Goal: Task Accomplishment & Management: Use online tool/utility

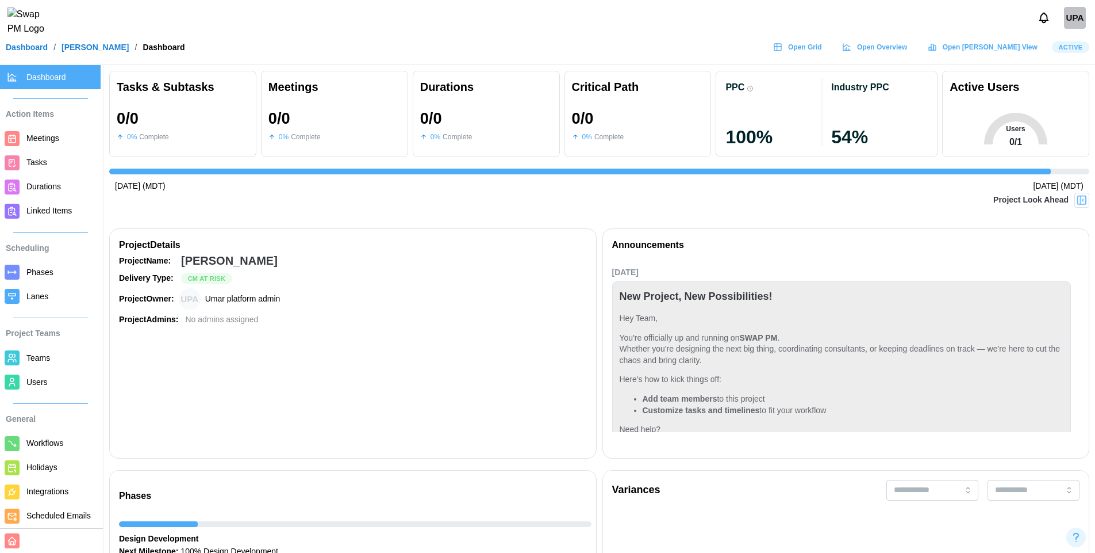
scroll to position [667, 0]
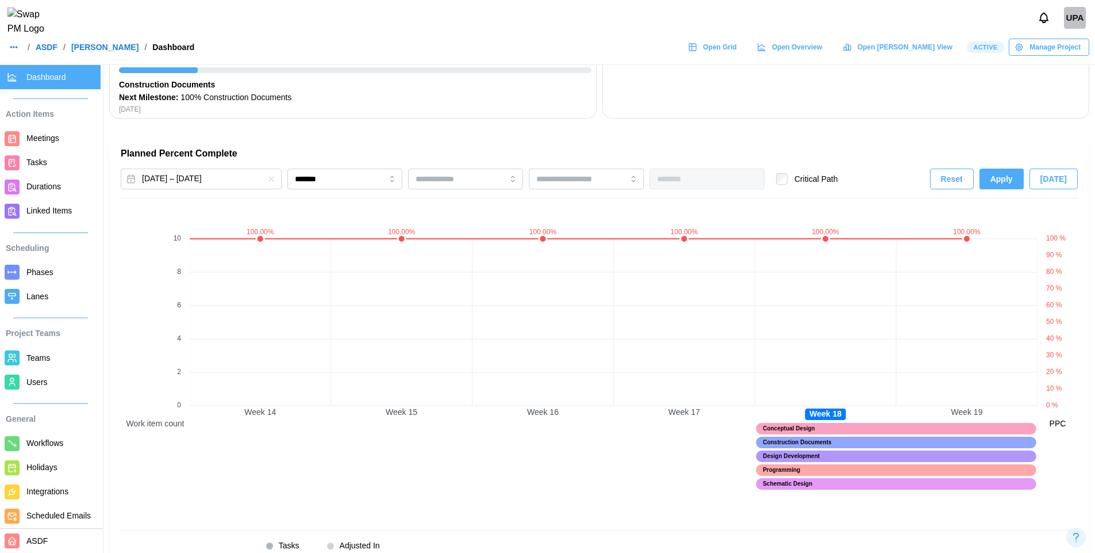
scroll to position [681, 0]
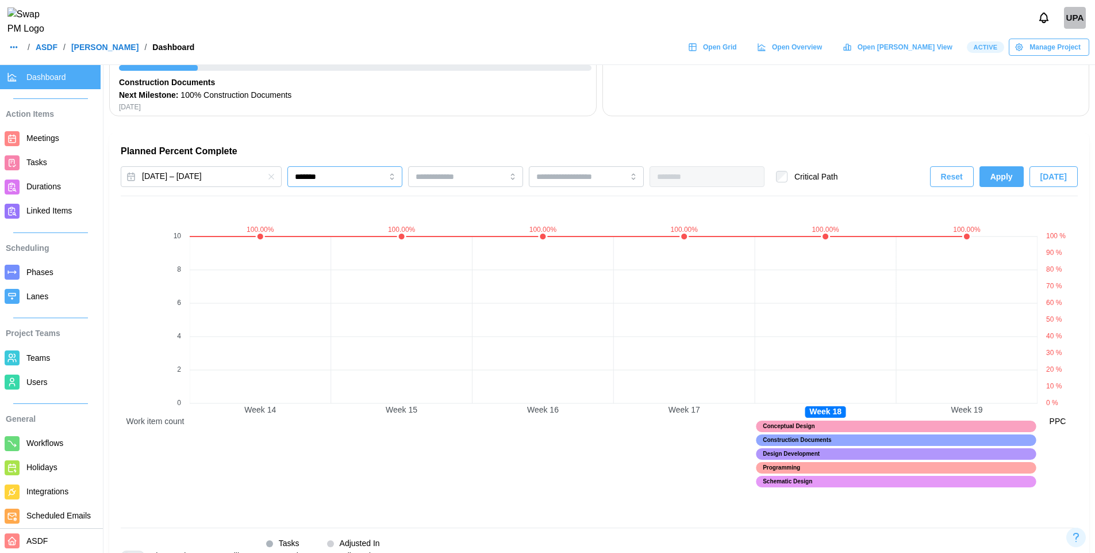
click at [325, 173] on input "*******" at bounding box center [344, 176] width 115 height 21
type input "********"
click at [996, 175] on span "Apply" at bounding box center [1002, 177] width 22 height 20
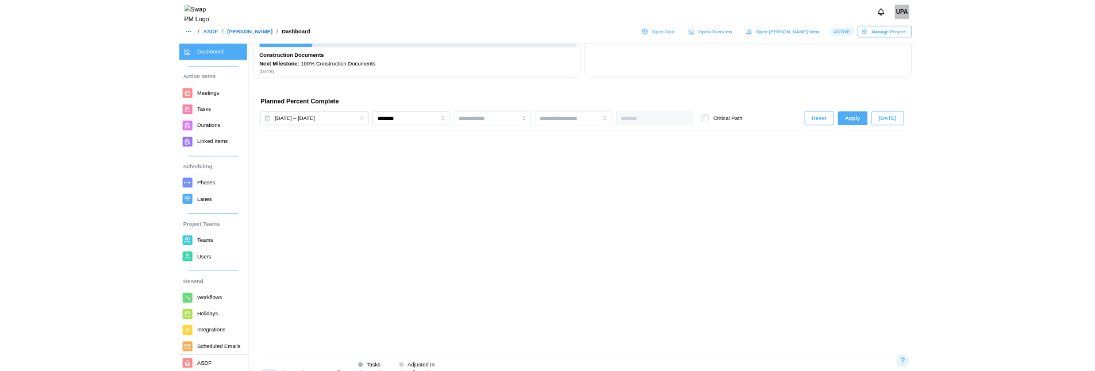
scroll to position [0, 565]
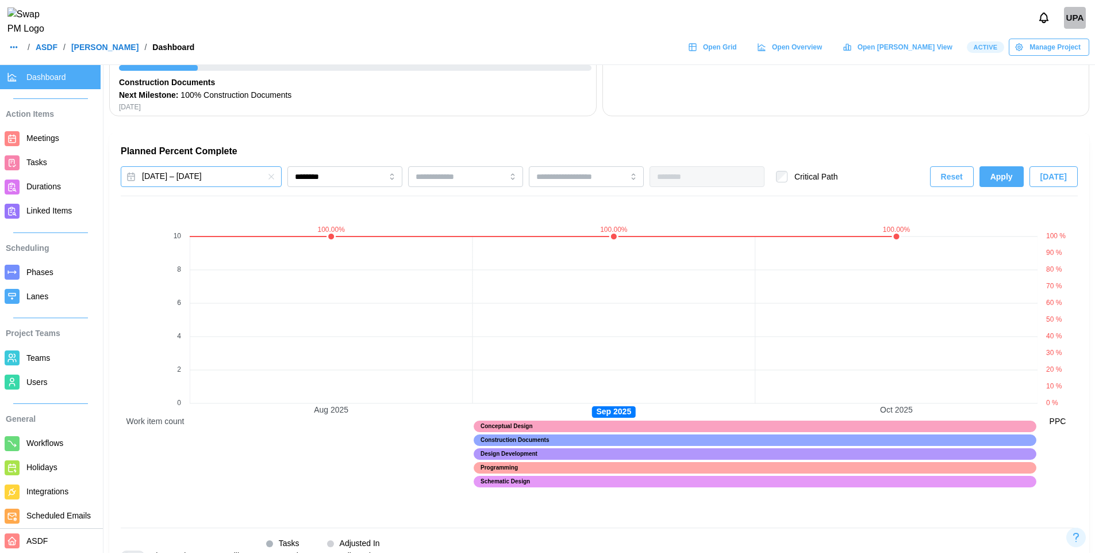
click at [228, 178] on button "[DATE] – [DATE]" at bounding box center [201, 176] width 161 height 21
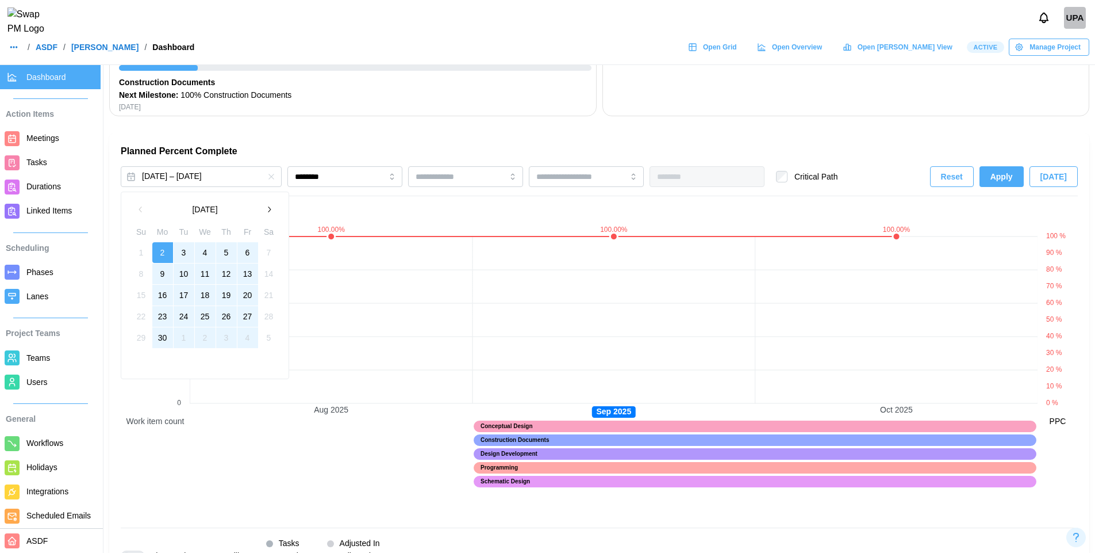
click at [270, 206] on icon "button" at bounding box center [268, 209] width 9 height 9
click at [243, 254] on button "1" at bounding box center [247, 252] width 21 height 21
click at [245, 335] on button "29" at bounding box center [247, 337] width 21 height 21
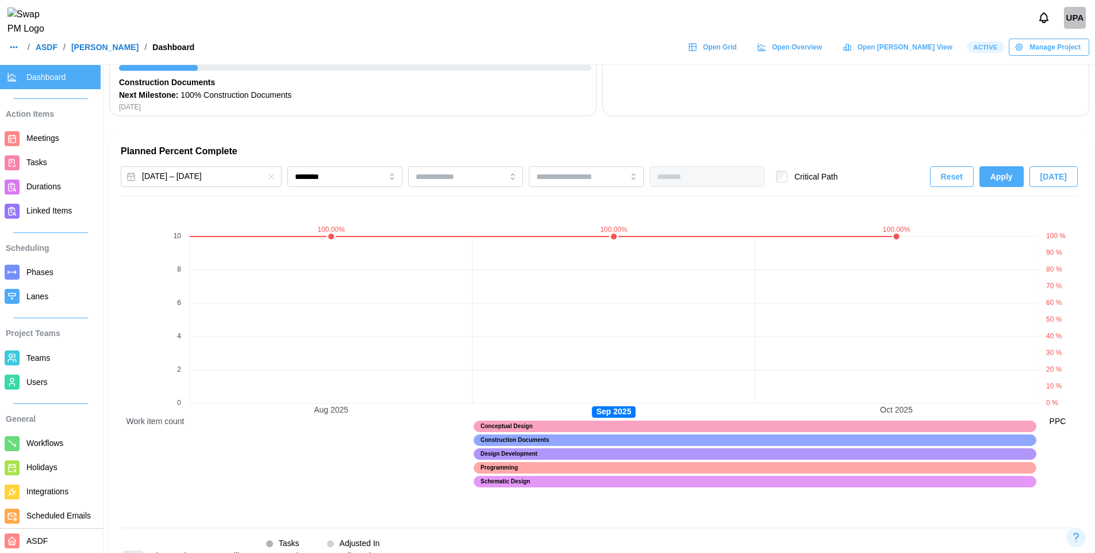
click at [1010, 177] on span "Apply" at bounding box center [1002, 177] width 22 height 20
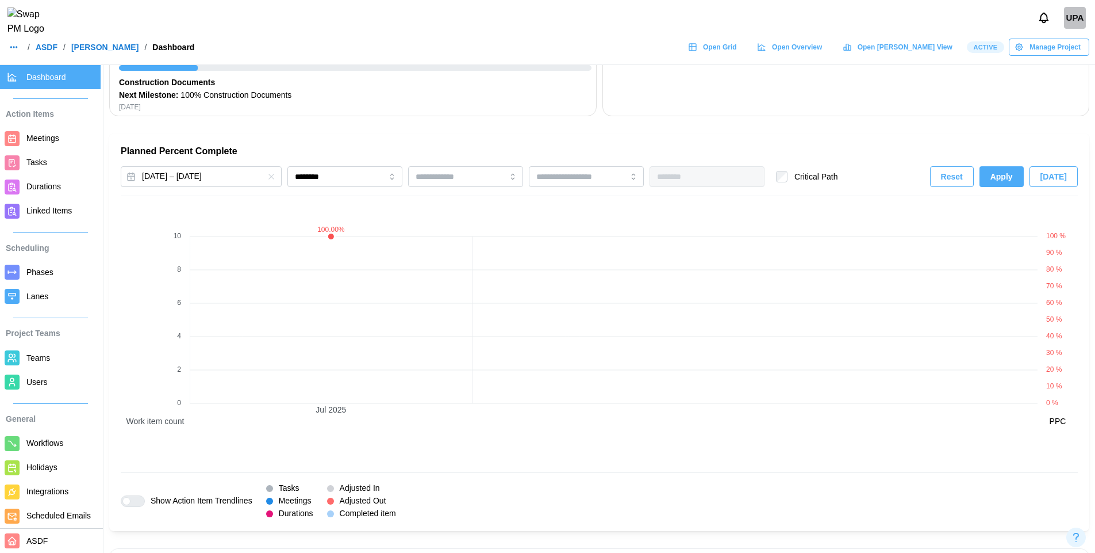
drag, startPoint x: 350, startPoint y: 415, endPoint x: 310, endPoint y: 413, distance: 39.7
click at [310, 413] on canvas at bounding box center [614, 332] width 848 height 261
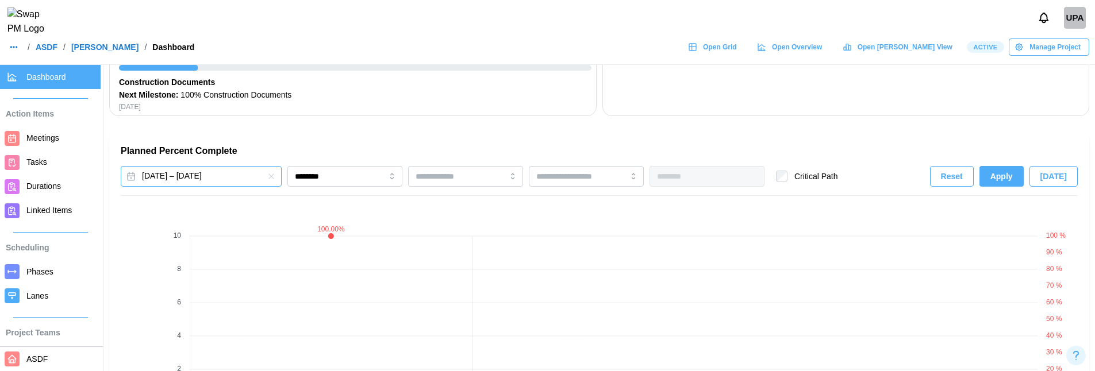
click at [252, 172] on button "[DATE] – [DATE]" at bounding box center [201, 176] width 161 height 21
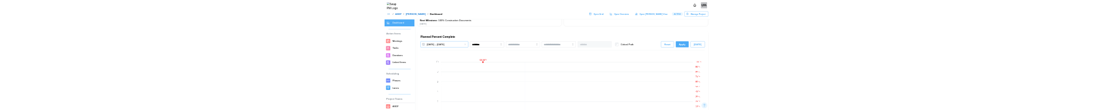
scroll to position [700, 0]
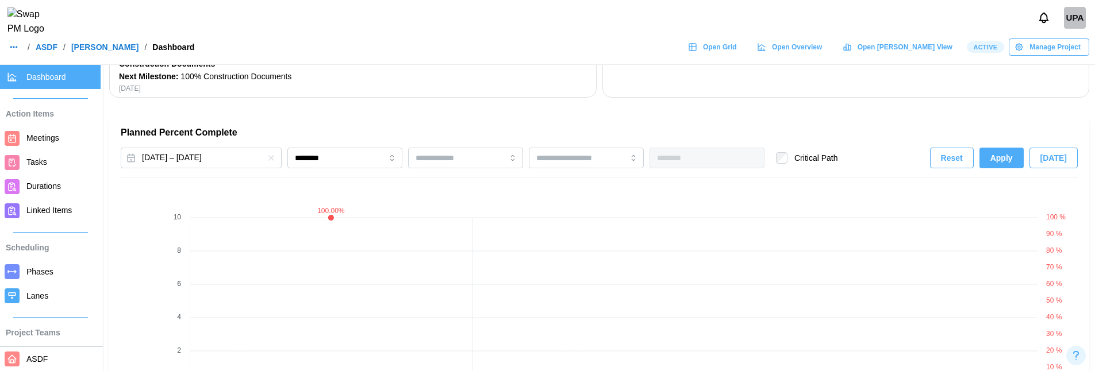
click at [1008, 159] on span "Apply" at bounding box center [1002, 158] width 22 height 20
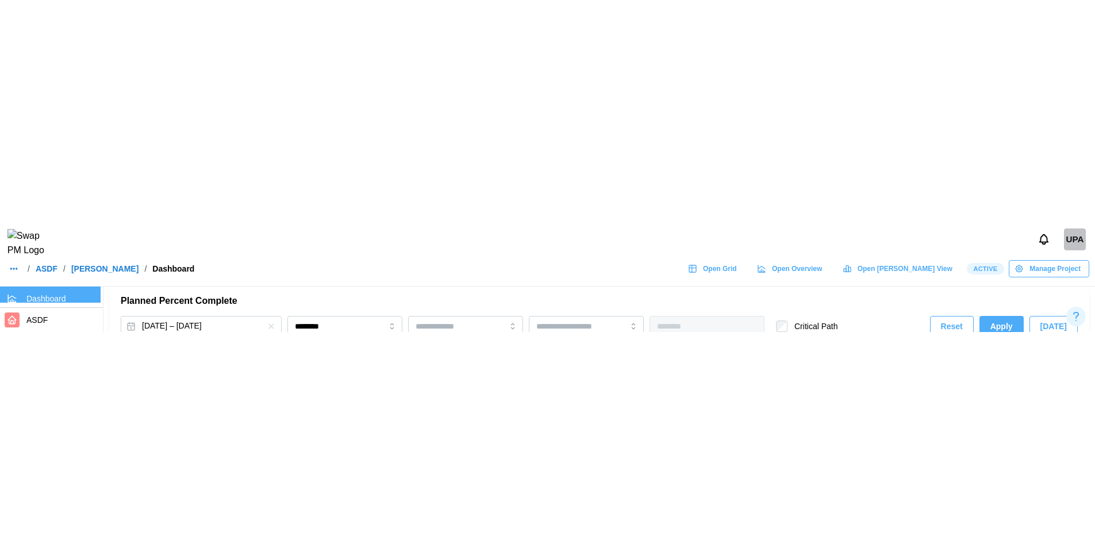
scroll to position [762, 0]
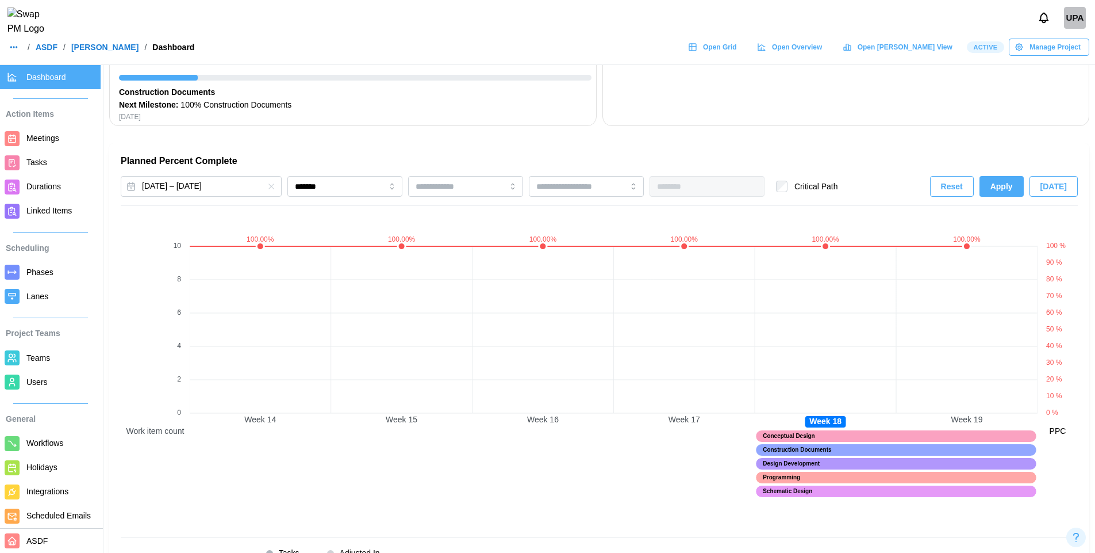
scroll to position [668, 0]
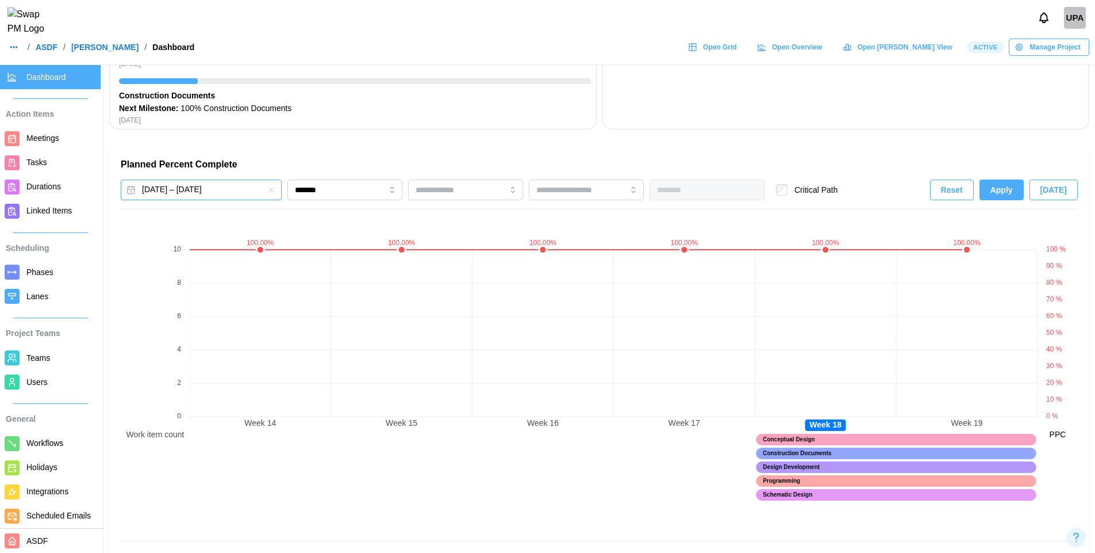
click at [237, 187] on button "[DATE] – [DATE]" at bounding box center [201, 189] width 161 height 21
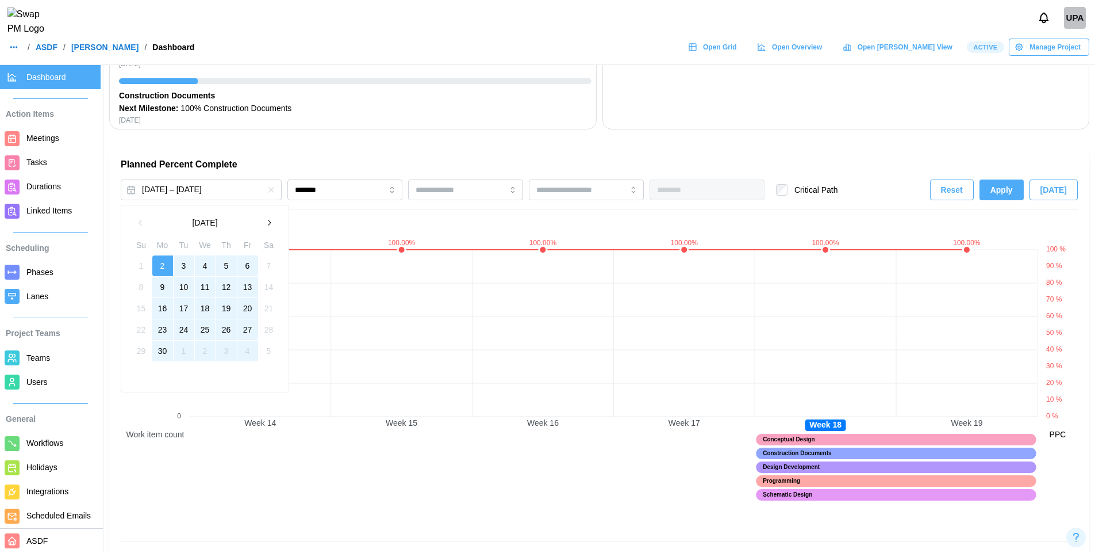
click at [270, 228] on button "button" at bounding box center [269, 222] width 21 height 21
click at [177, 262] on button "1" at bounding box center [184, 265] width 21 height 21
click at [228, 346] on button "31" at bounding box center [226, 350] width 21 height 21
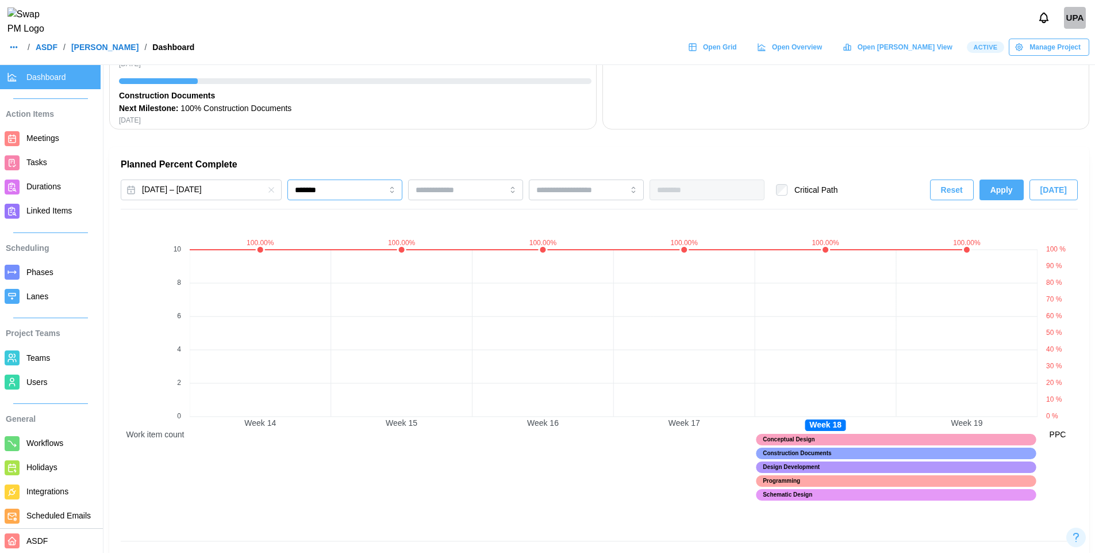
click at [386, 198] on input "*******" at bounding box center [344, 189] width 115 height 21
type input "********"
click at [1002, 193] on span "Apply" at bounding box center [1002, 190] width 22 height 20
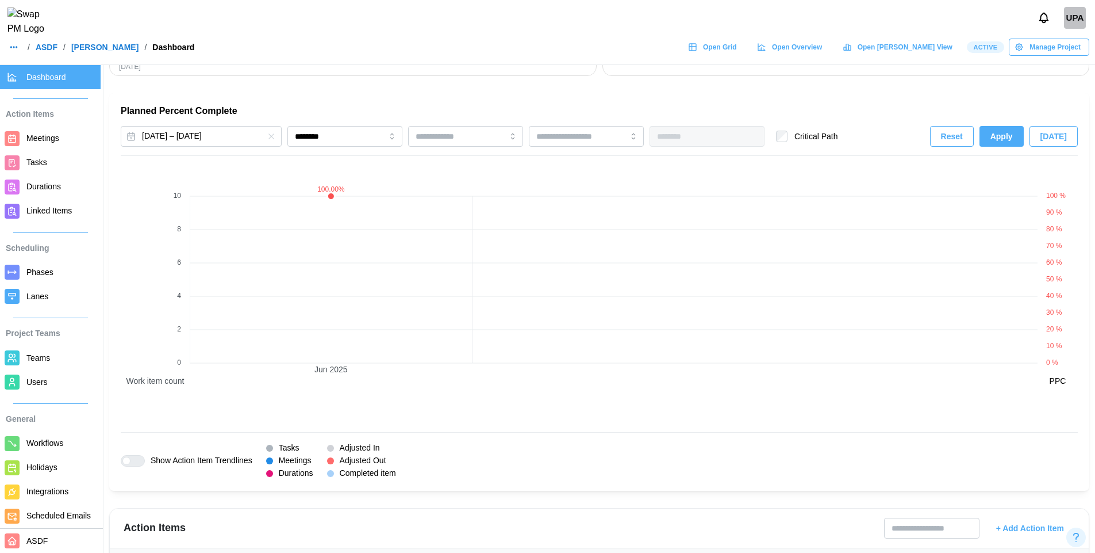
scroll to position [749, 0]
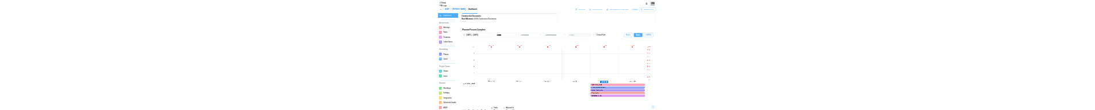
scroll to position [0, 1837]
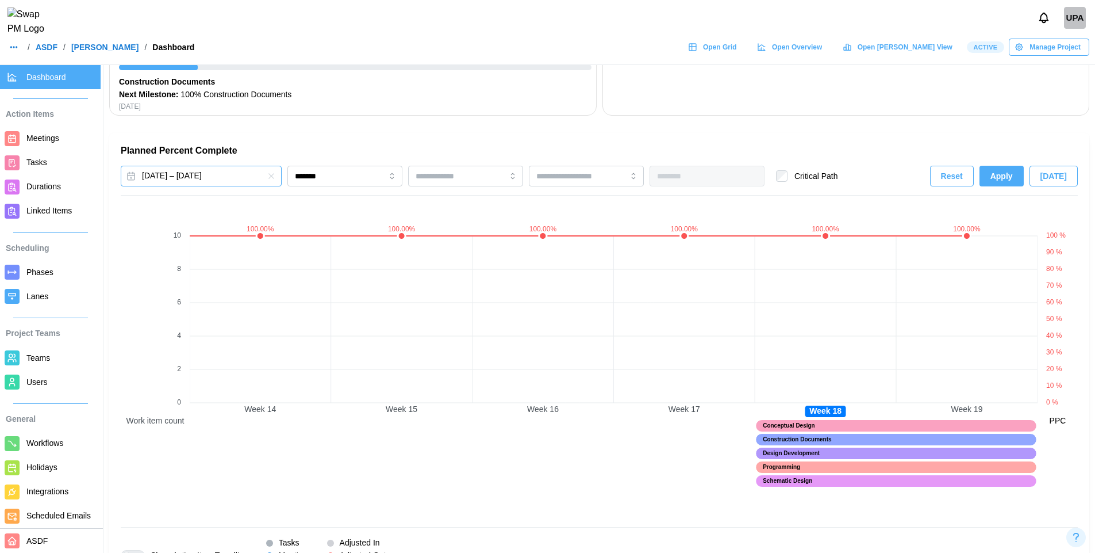
click at [236, 174] on button "[DATE] – [DATE]" at bounding box center [201, 176] width 161 height 21
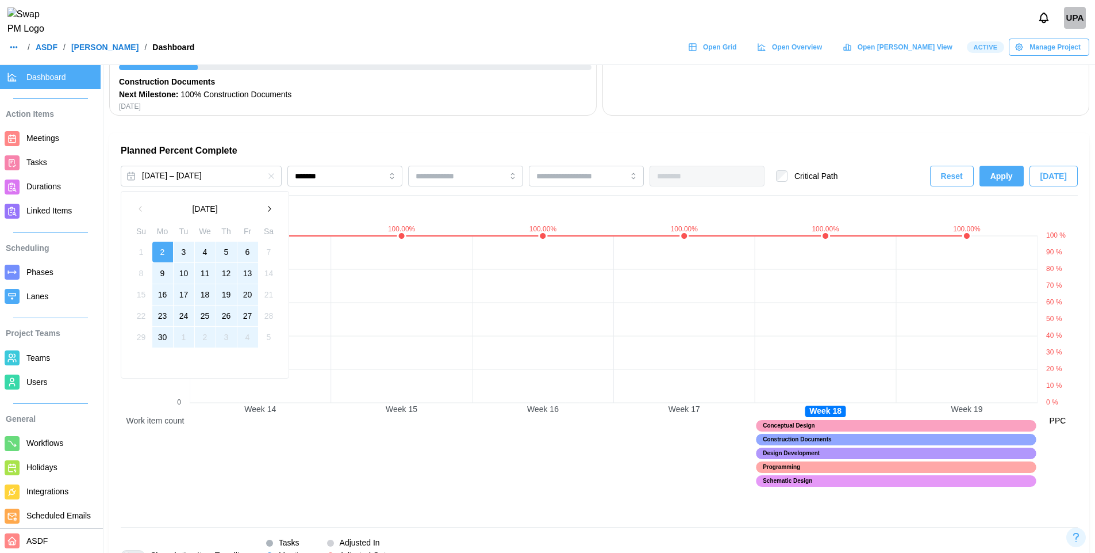
click at [264, 204] on icon "button" at bounding box center [268, 208] width 9 height 9
click at [182, 252] on button "1" at bounding box center [184, 251] width 21 height 21
click at [225, 337] on button "31" at bounding box center [226, 337] width 21 height 21
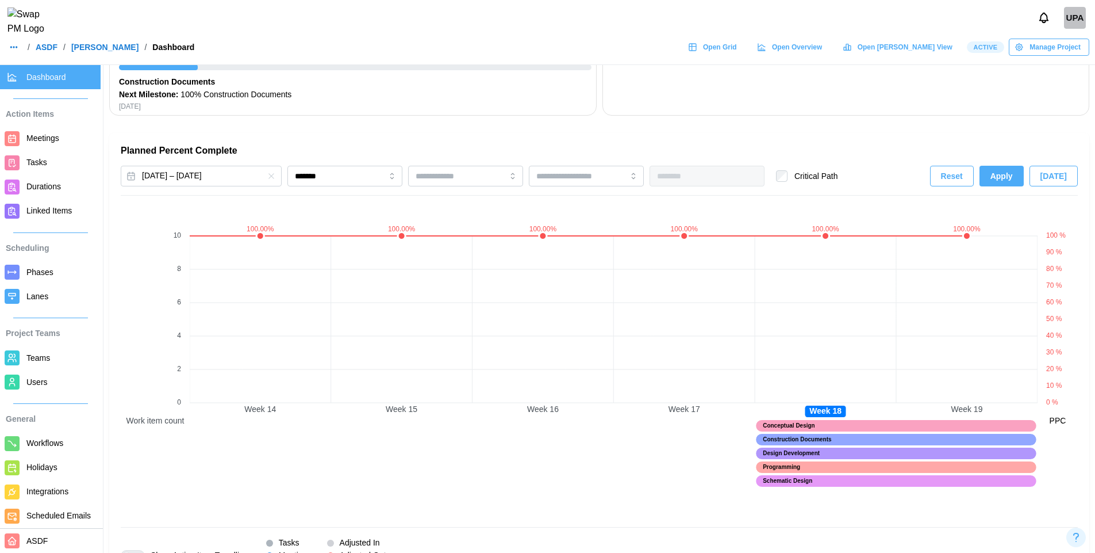
click at [1007, 177] on span "Apply" at bounding box center [1002, 176] width 22 height 20
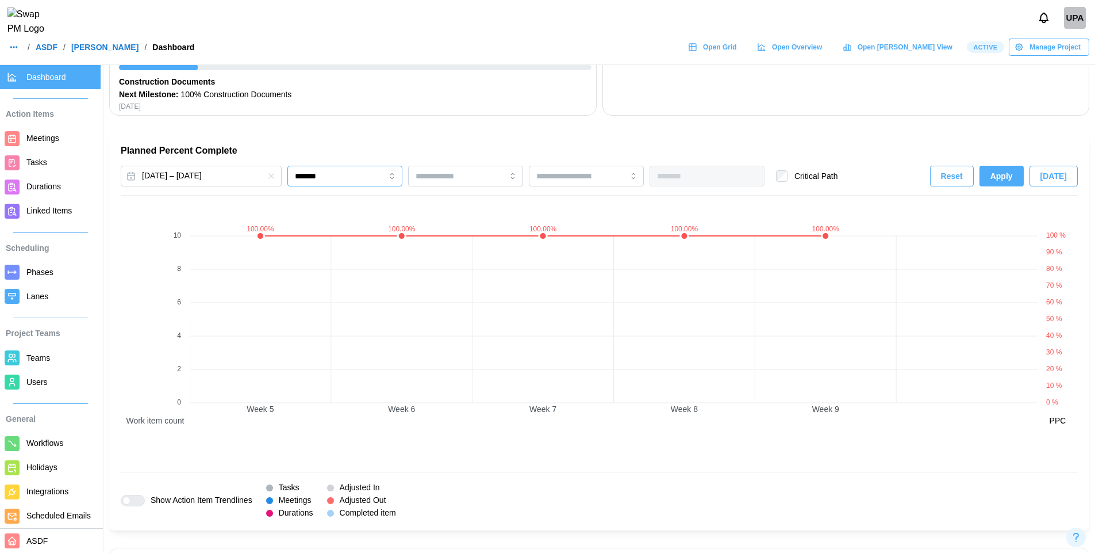
click at [358, 176] on input "*******" at bounding box center [344, 176] width 115 height 21
type input "********"
click at [1006, 178] on span "Apply" at bounding box center [1002, 176] width 22 height 20
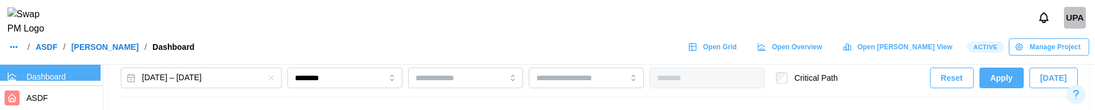
scroll to position [777, 0]
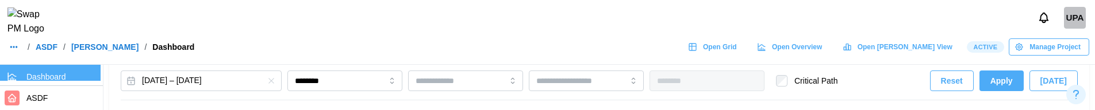
click at [1004, 81] on span "Apply" at bounding box center [1002, 81] width 22 height 20
click at [164, 83] on button "[DATE] – [DATE]" at bounding box center [201, 81] width 161 height 21
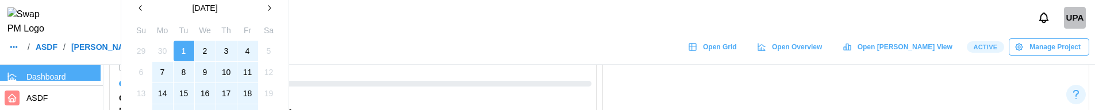
scroll to position [653, 0]
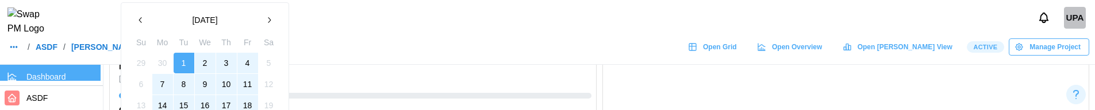
click at [198, 69] on button "2" at bounding box center [205, 63] width 21 height 21
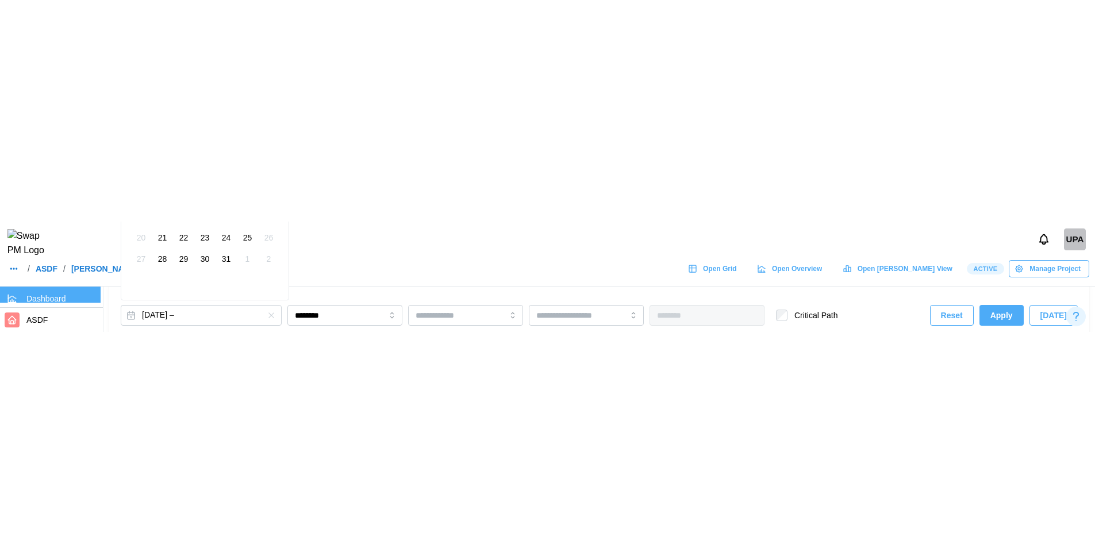
scroll to position [770, 0]
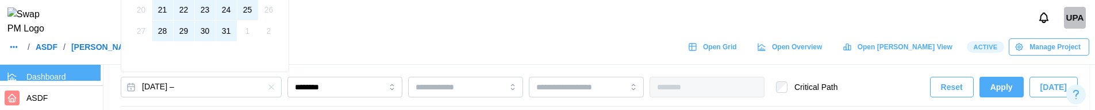
click at [224, 36] on button "31" at bounding box center [226, 31] width 21 height 21
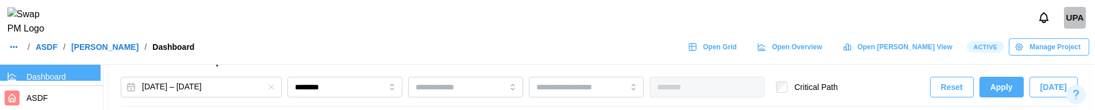
click at [1003, 87] on span "Apply" at bounding box center [1002, 88] width 22 height 20
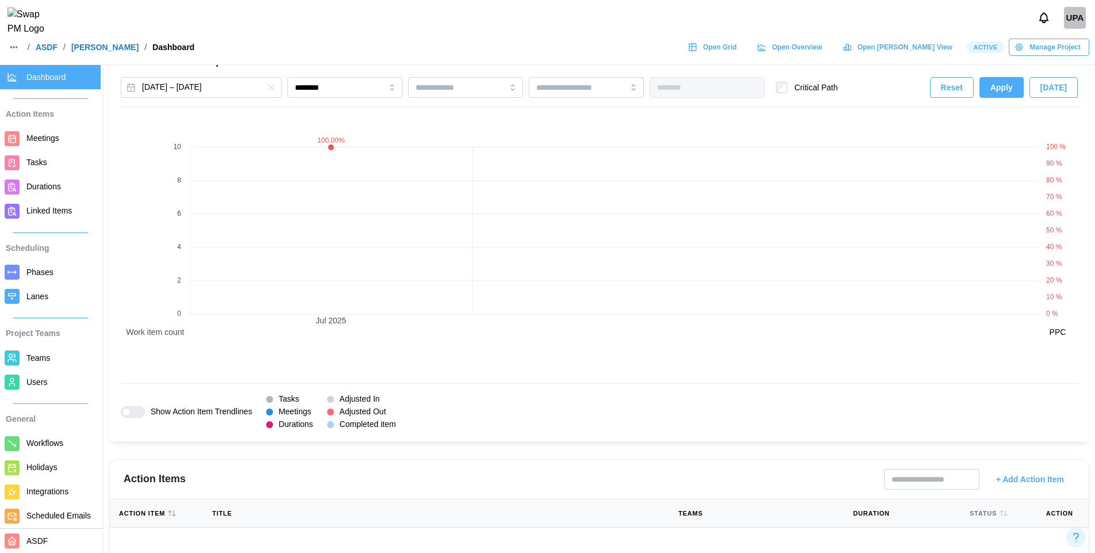
click at [273, 89] on icon "button" at bounding box center [270, 87] width 5 height 5
click at [990, 91] on button "Apply" at bounding box center [1002, 87] width 44 height 21
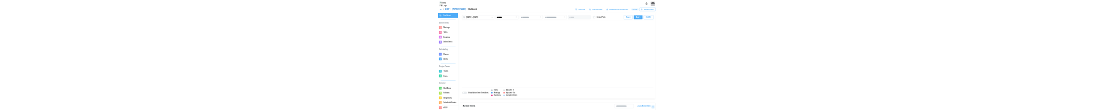
scroll to position [0, 565]
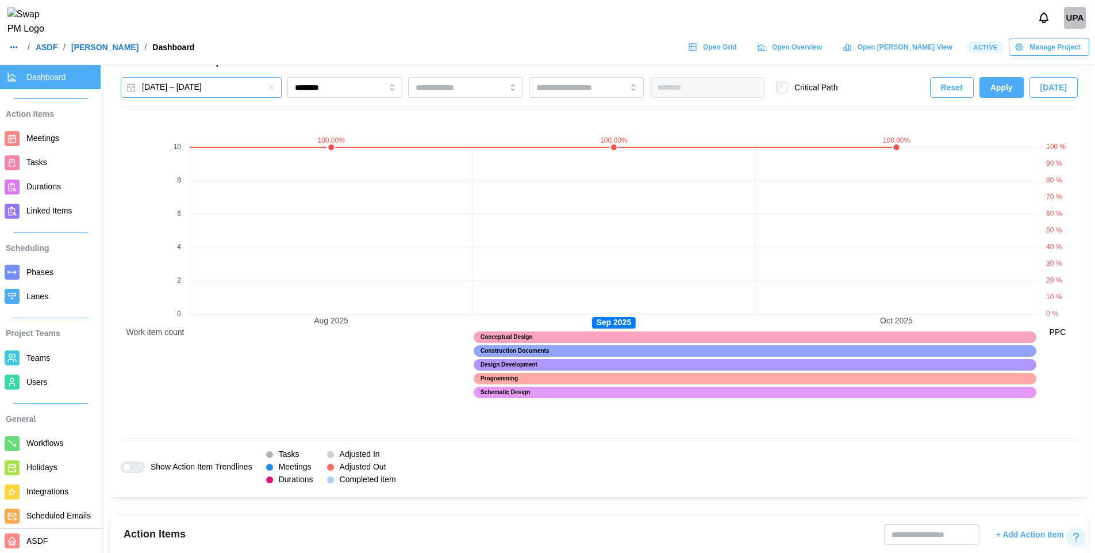
click at [220, 86] on button "[DATE] – [DATE]" at bounding box center [201, 87] width 161 height 21
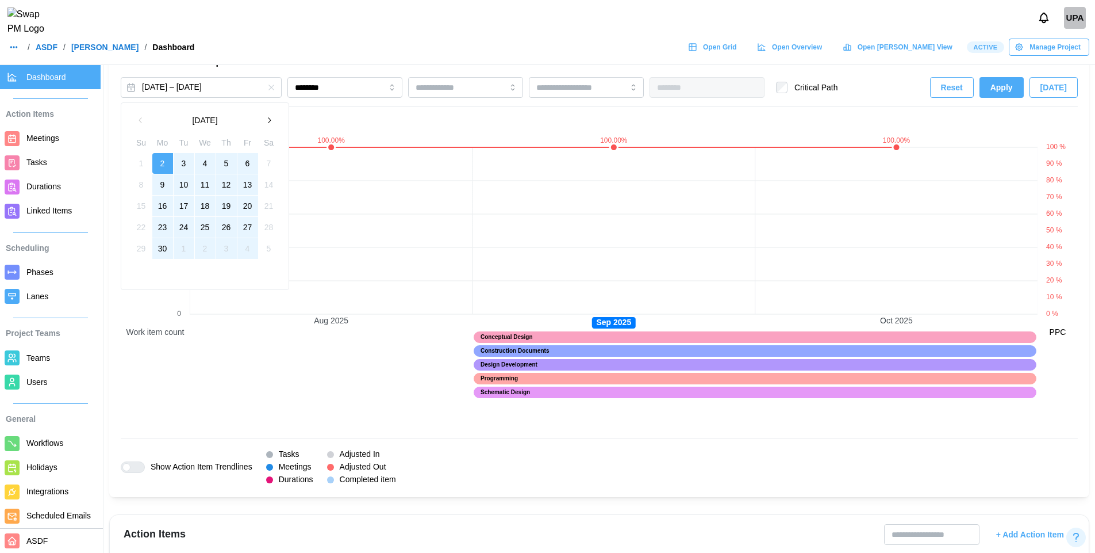
click at [267, 119] on icon "button" at bounding box center [268, 120] width 9 height 9
click at [245, 167] on button "1" at bounding box center [247, 163] width 21 height 21
click at [249, 247] on button "29" at bounding box center [247, 248] width 21 height 21
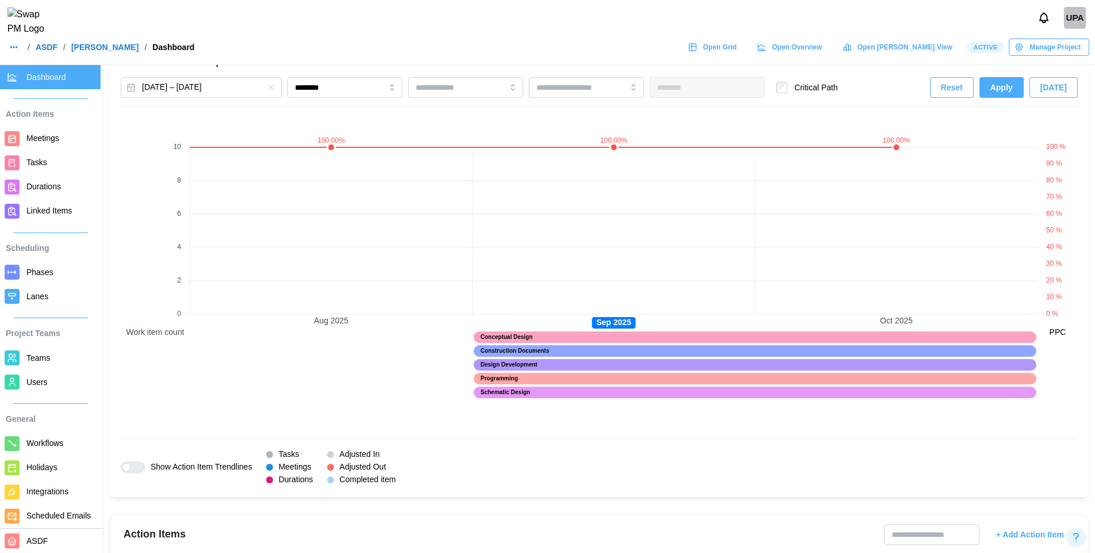
click at [997, 91] on span "Apply" at bounding box center [1002, 88] width 22 height 20
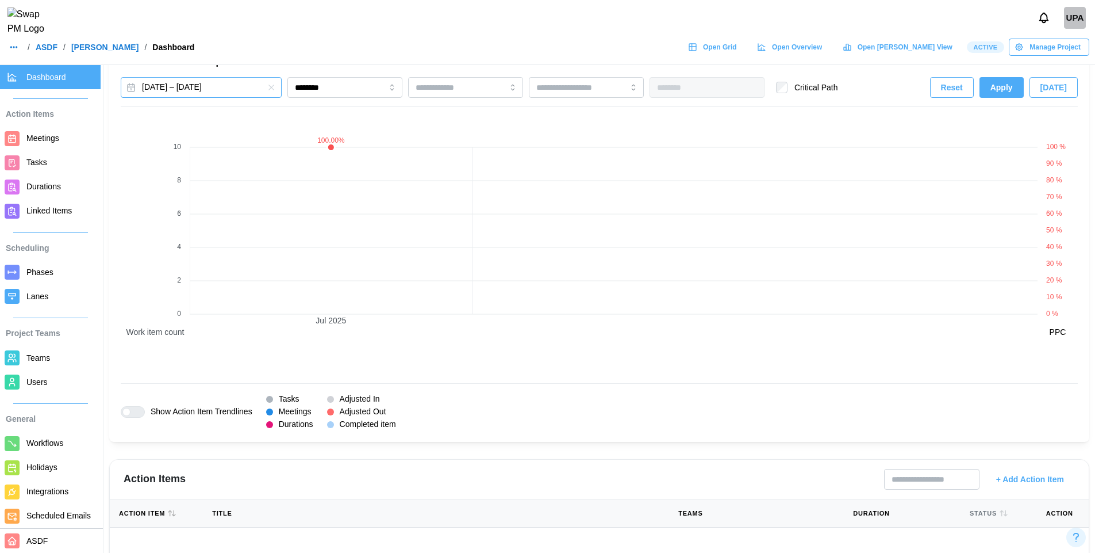
click at [204, 91] on button "[DATE] – [DATE]" at bounding box center [201, 87] width 161 height 21
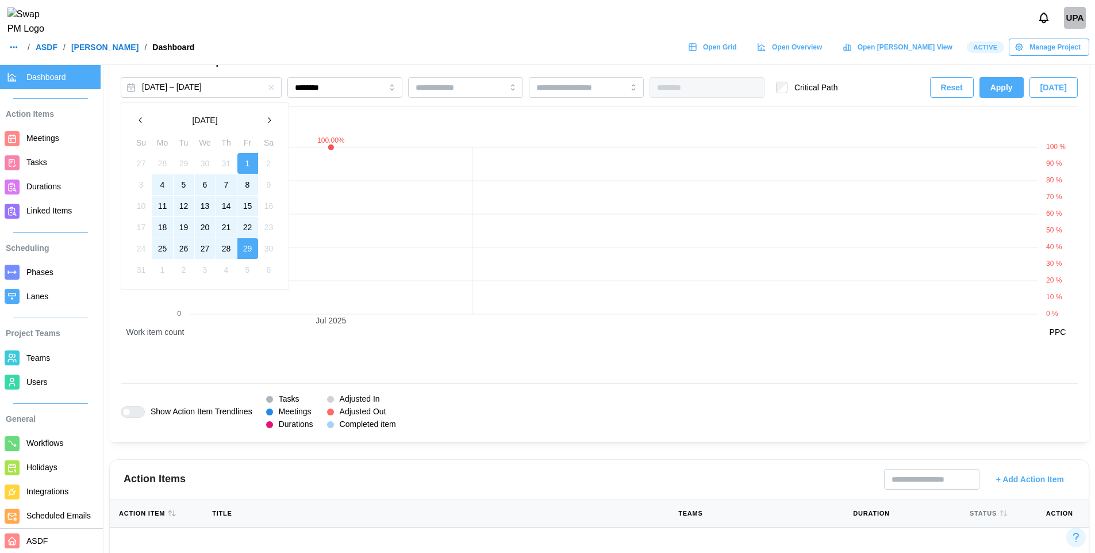
click at [161, 180] on button "4" at bounding box center [162, 184] width 21 height 21
click at [246, 246] on button "29" at bounding box center [247, 248] width 21 height 21
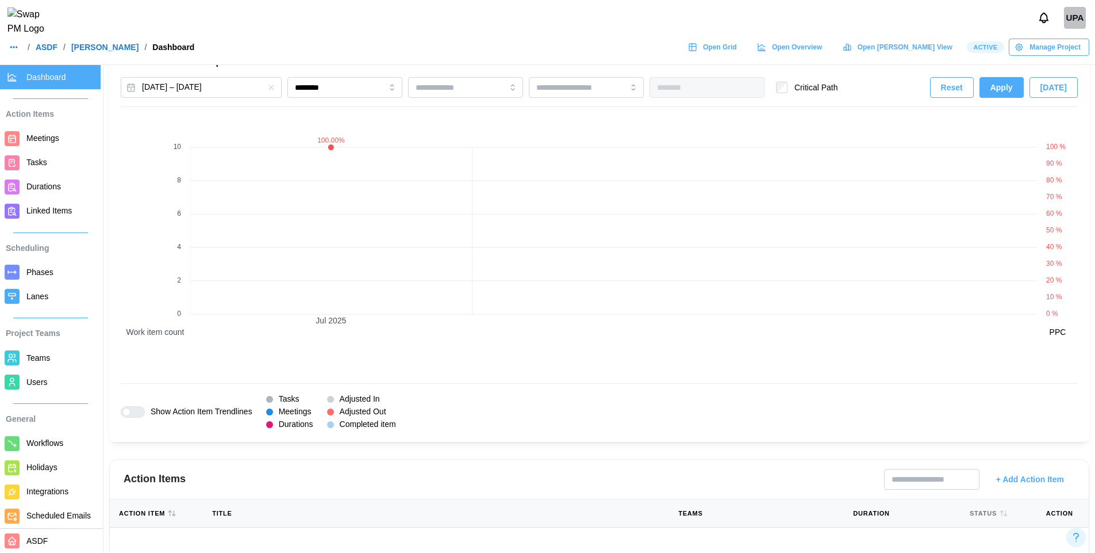
click at [1007, 95] on span "Apply" at bounding box center [1002, 88] width 22 height 20
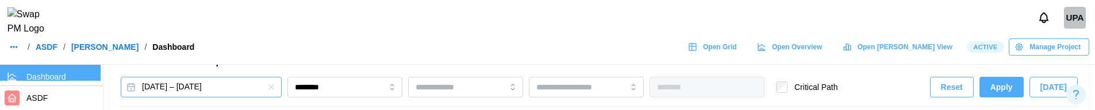
click at [221, 85] on button "[DATE] – [DATE]" at bounding box center [201, 87] width 161 height 21
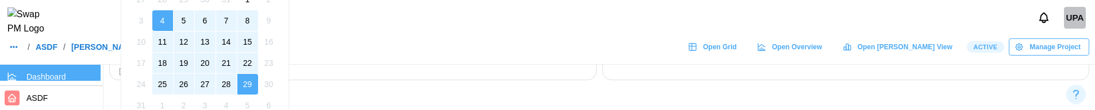
scroll to position [708, 0]
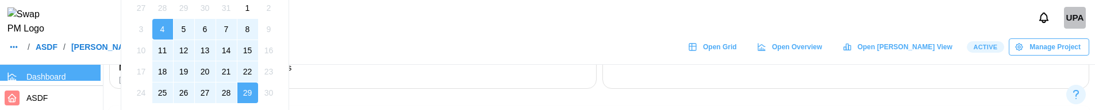
click at [243, 11] on button "1" at bounding box center [247, 8] width 21 height 21
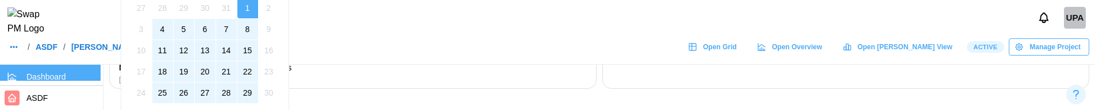
click at [249, 87] on button "29" at bounding box center [247, 93] width 21 height 21
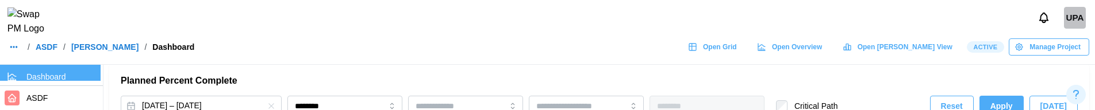
scroll to position [772, 0]
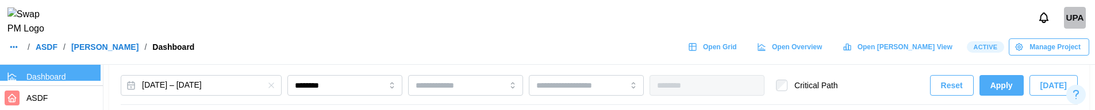
click at [1007, 91] on span "Apply" at bounding box center [1002, 86] width 22 height 20
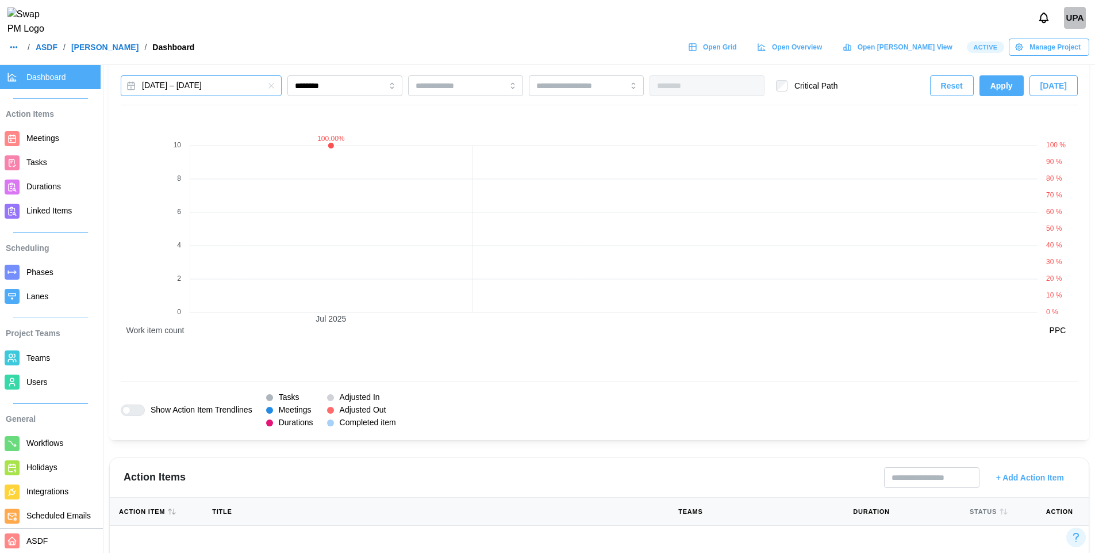
click at [226, 85] on button "[DATE] – [DATE]" at bounding box center [201, 85] width 161 height 21
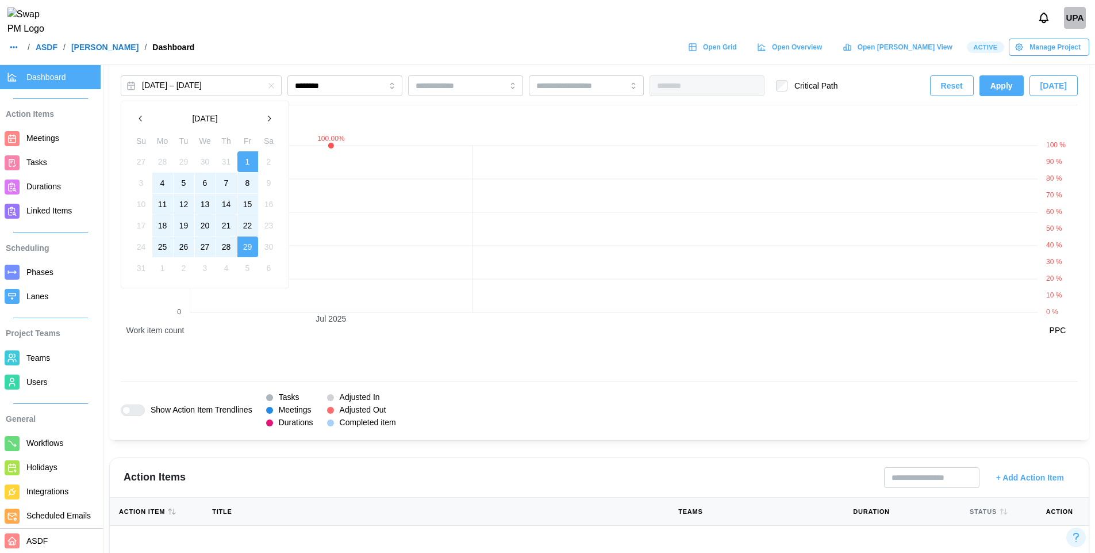
click at [166, 186] on button "4" at bounding box center [162, 182] width 21 height 21
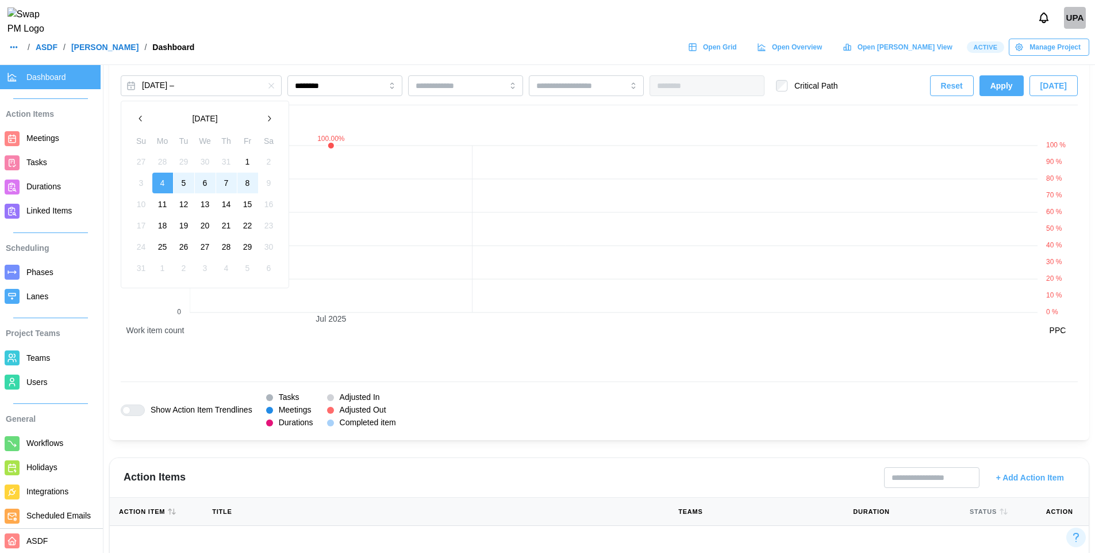
click at [268, 122] on icon "button" at bounding box center [268, 118] width 9 height 9
click at [161, 160] on button "1" at bounding box center [162, 161] width 21 height 21
click at [1002, 82] on span "Apply" at bounding box center [1002, 86] width 22 height 20
click at [270, 87] on icon "button" at bounding box center [271, 85] width 9 height 9
click at [207, 87] on button "[DATE] – [DATE]" at bounding box center [201, 85] width 161 height 21
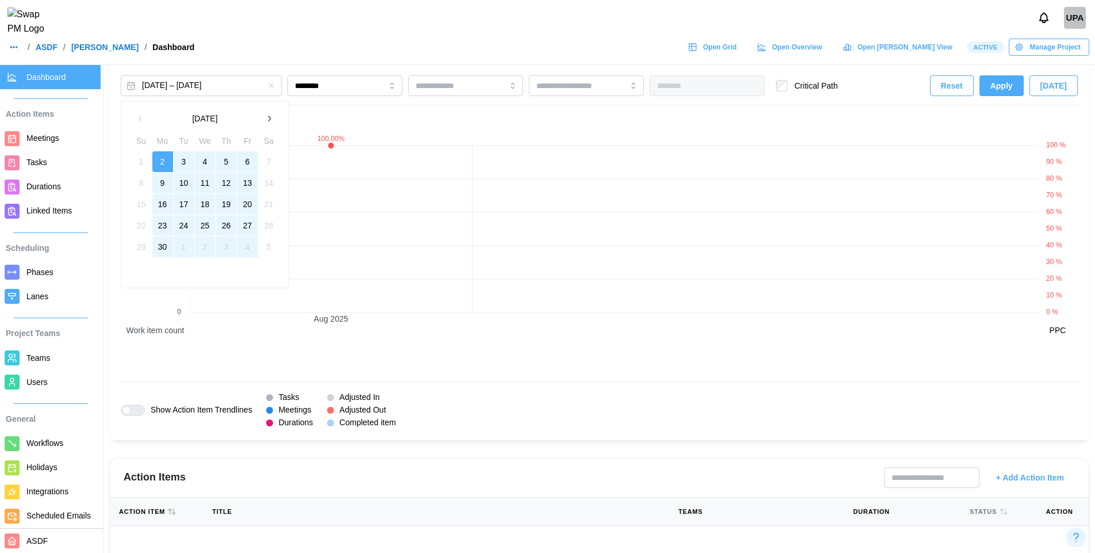
click at [274, 119] on button "button" at bounding box center [269, 118] width 21 height 21
click at [178, 162] on button "1" at bounding box center [184, 161] width 21 height 21
click at [227, 245] on button "31" at bounding box center [226, 246] width 21 height 21
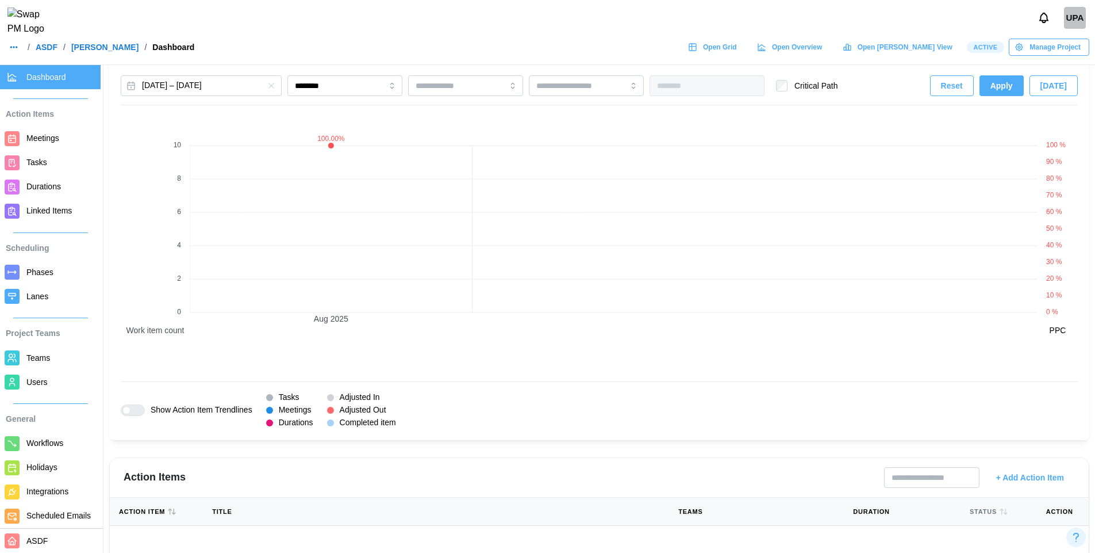
click at [1011, 85] on span "Apply" at bounding box center [1002, 86] width 22 height 20
click at [204, 89] on button "[DATE] – [DATE]" at bounding box center [201, 85] width 161 height 21
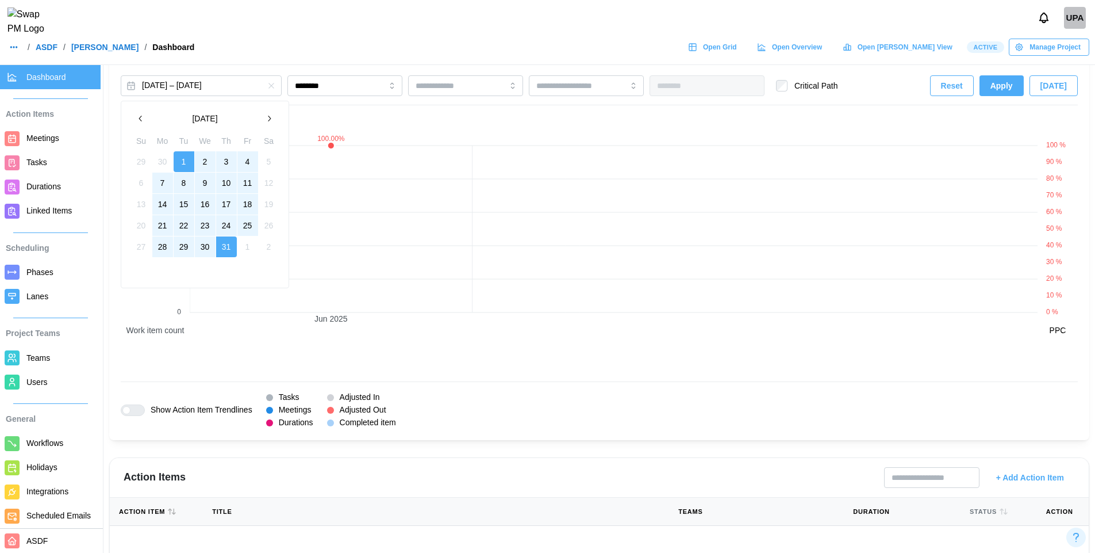
click at [197, 162] on button "2" at bounding box center [205, 161] width 21 height 21
click at [205, 244] on button "30" at bounding box center [205, 246] width 21 height 21
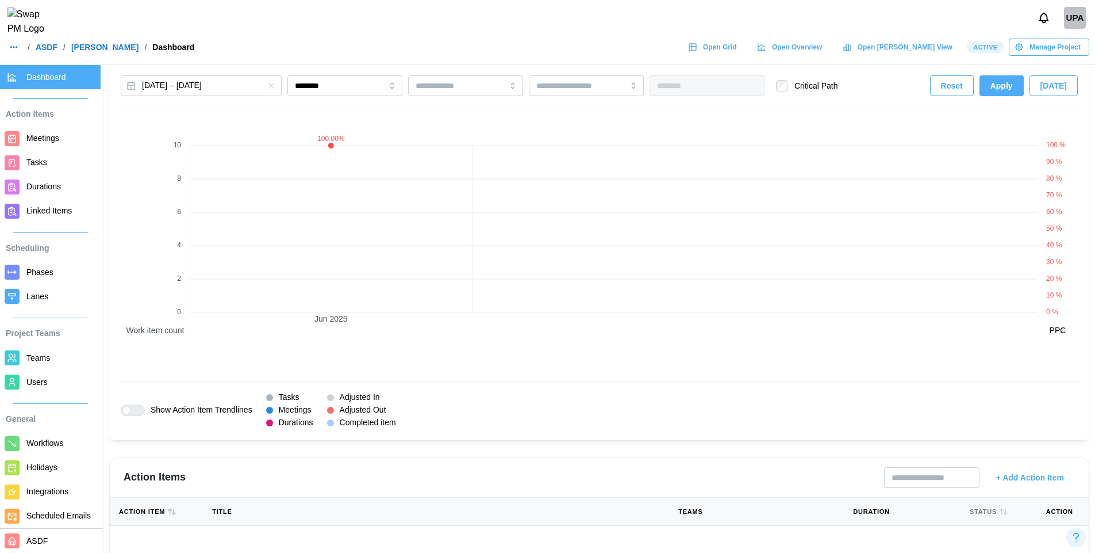
click at [1004, 85] on span "Apply" at bounding box center [1002, 86] width 22 height 20
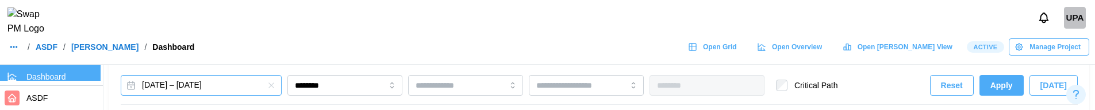
click at [187, 89] on button "[DATE] – [DATE]" at bounding box center [201, 85] width 161 height 21
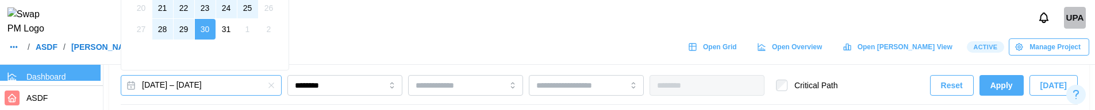
click at [187, 89] on button "[DATE] – [DATE]" at bounding box center [201, 85] width 161 height 21
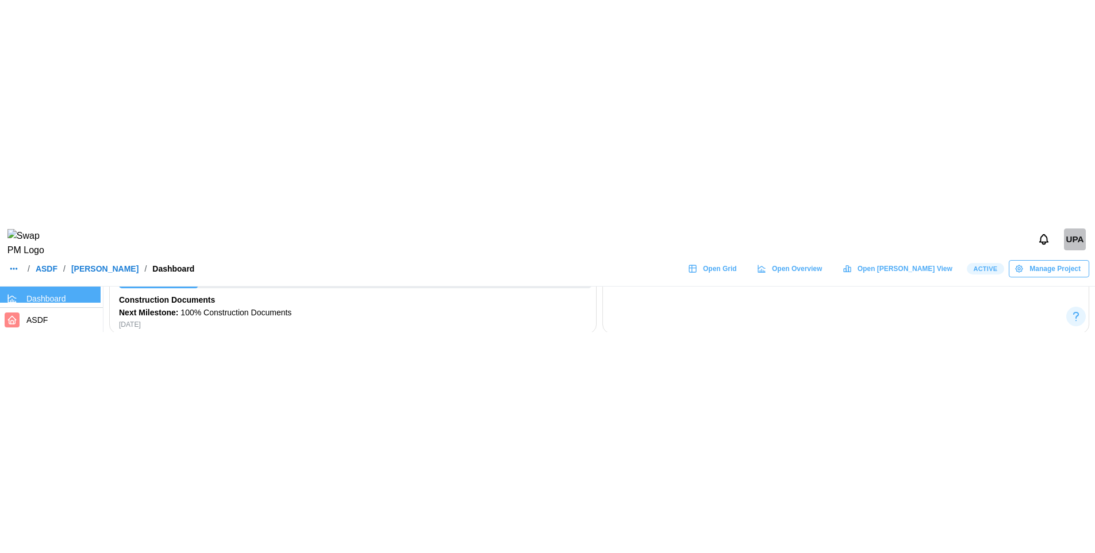
scroll to position [6, 0]
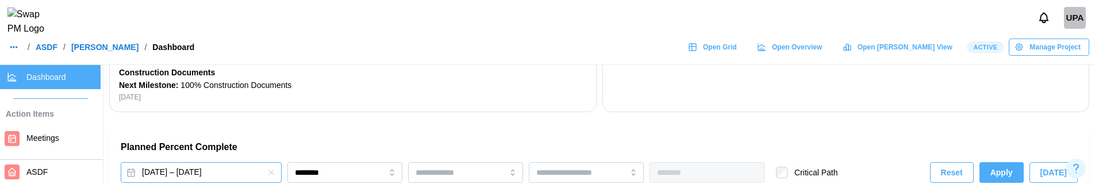
click at [220, 170] on button "[DATE] – [DATE]" at bounding box center [201, 172] width 161 height 21
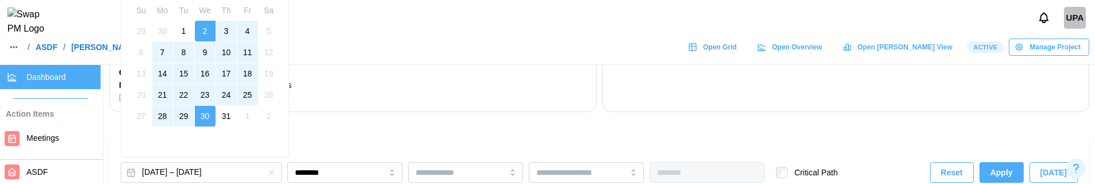
click at [185, 33] on button "1" at bounding box center [184, 31] width 21 height 21
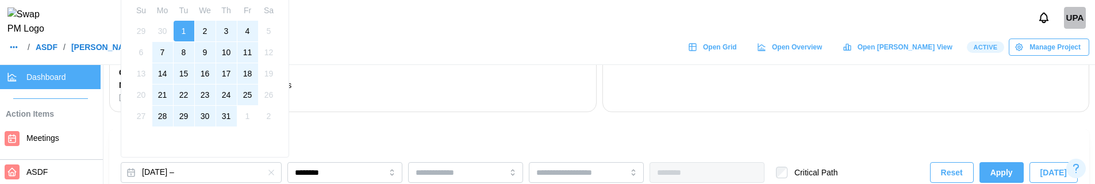
click at [226, 113] on button "31" at bounding box center [226, 116] width 21 height 21
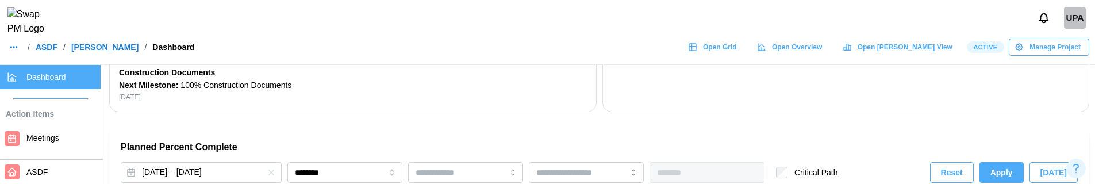
click at [1008, 175] on span "Apply" at bounding box center [1002, 173] width 22 height 20
